Goal: Find specific fact: Find specific fact

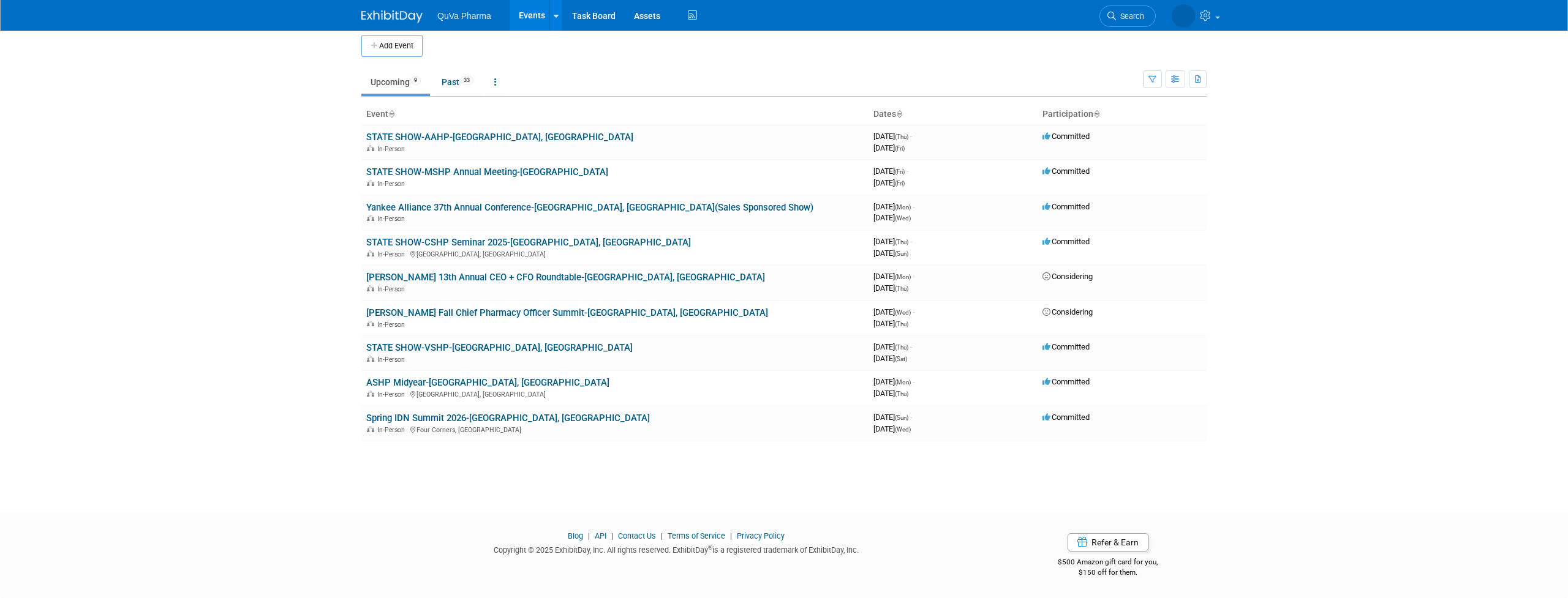
click at [527, 20] on link "Events" at bounding box center [532, 15] width 45 height 31
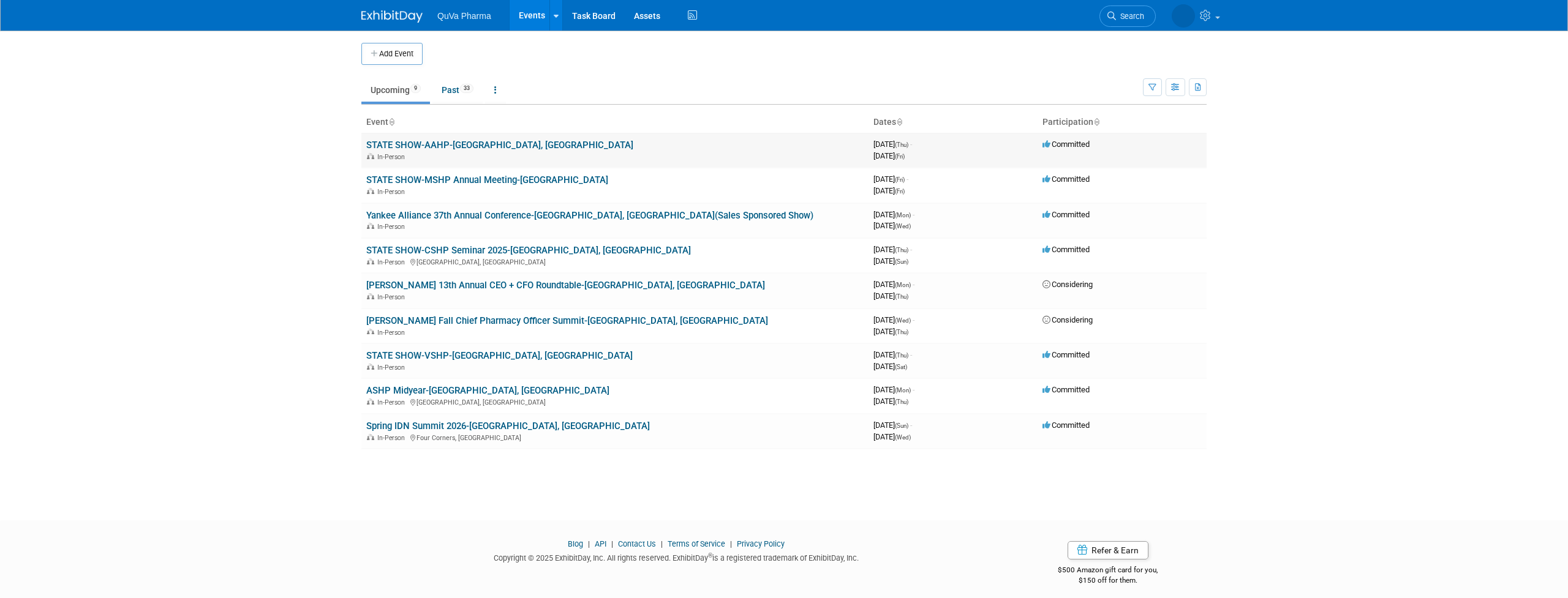
click at [495, 147] on link "STATE SHOW-AAHP-[GEOGRAPHIC_DATA], [GEOGRAPHIC_DATA]" at bounding box center [500, 145] width 267 height 11
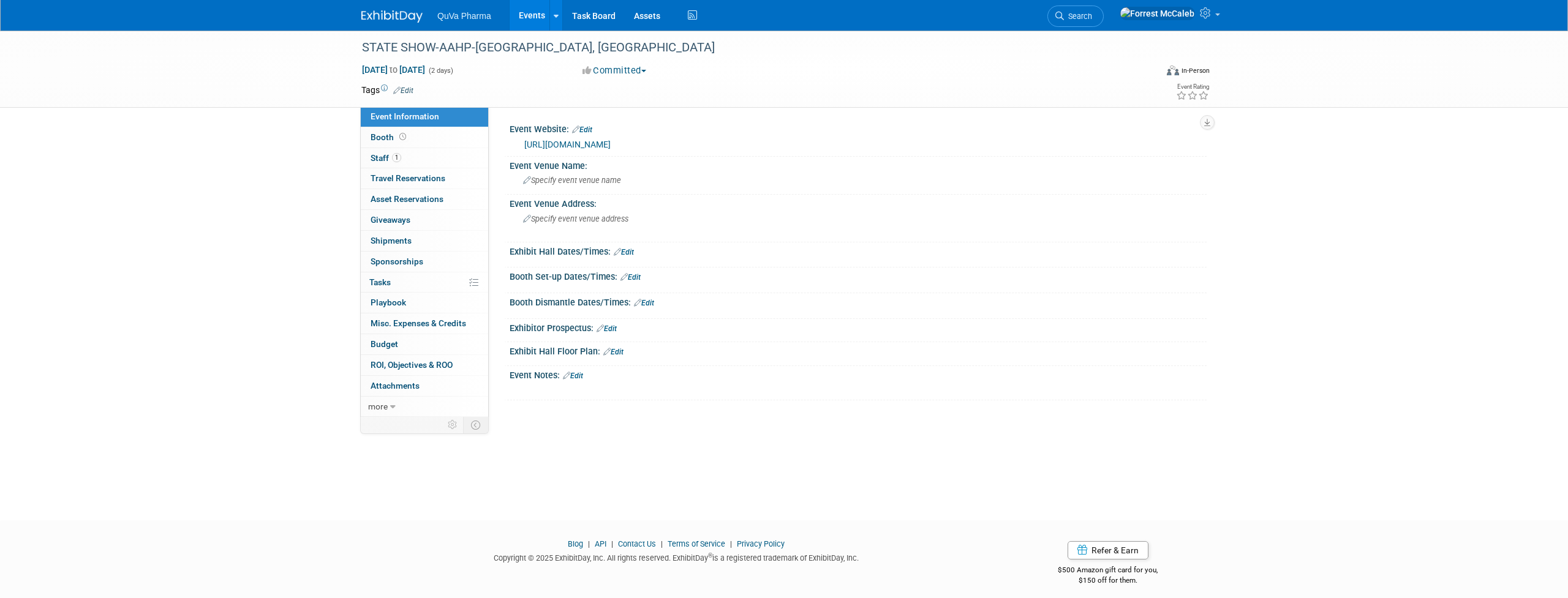
click at [594, 143] on link "[URL][DOMAIN_NAME]" at bounding box center [567, 144] width 86 height 10
click at [385, 157] on span "Staff 1" at bounding box center [386, 158] width 31 height 10
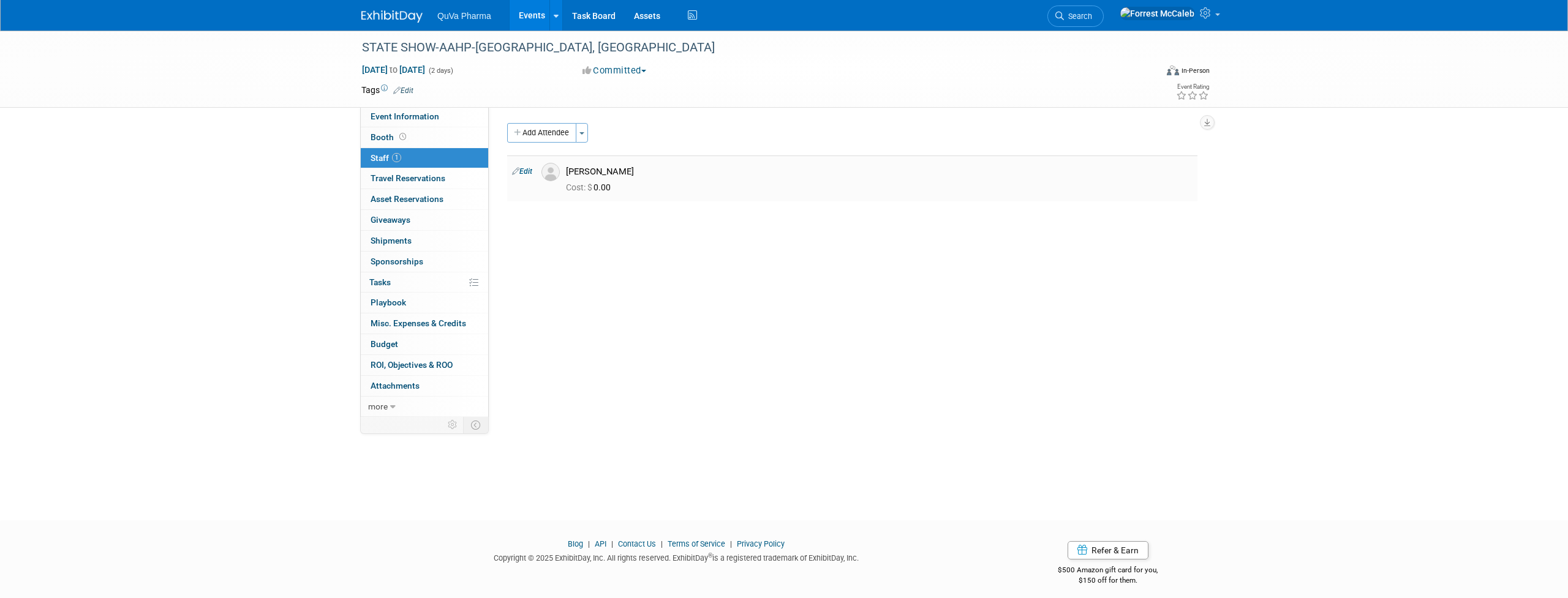
drag, startPoint x: 568, startPoint y: 172, endPoint x: 619, endPoint y: 170, distance: 51.0
click at [619, 170] on div "[PERSON_NAME]" at bounding box center [879, 171] width 627 height 11
copy div "[PERSON_NAME]"
